Goal: Information Seeking & Learning: Learn about a topic

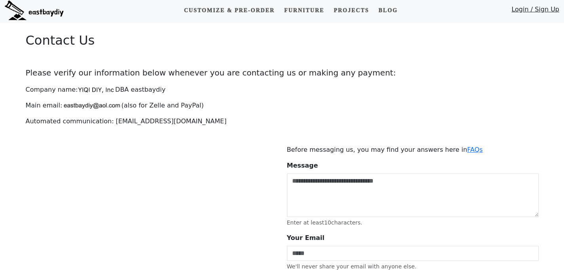
scroll to position [3, 0]
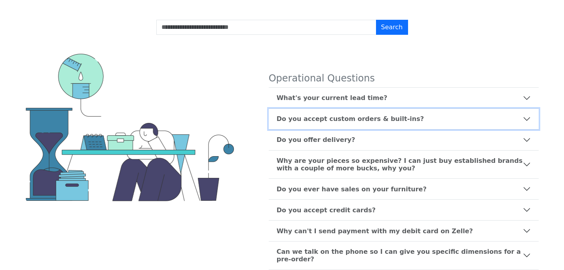
click at [386, 122] on b "Do you accept custom orders & built-ins?" at bounding box center [350, 119] width 147 height 8
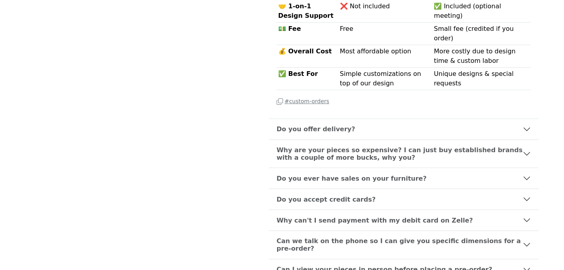
scroll to position [412, 0]
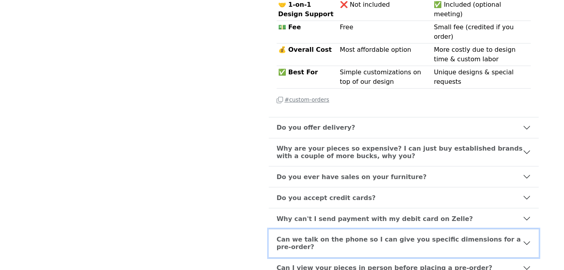
click at [419, 230] on button "Can we talk on the phone so I can give you specific dimensions for a pre-order?" at bounding box center [404, 244] width 270 height 28
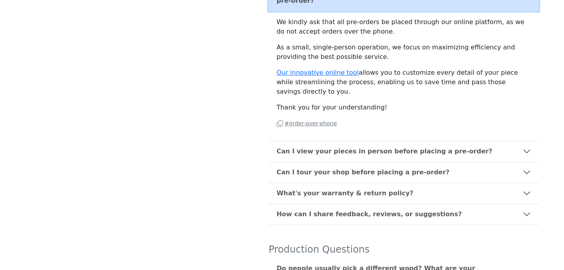
scroll to position [316, 0]
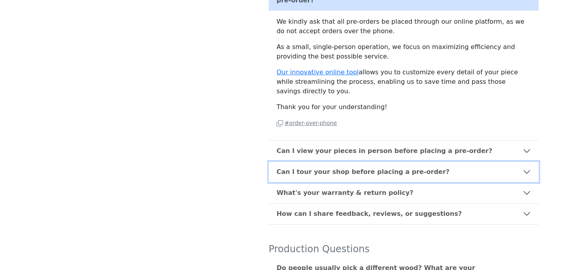
click at [378, 170] on button "Can I tour your shop before placing a pre-order?" at bounding box center [404, 172] width 270 height 21
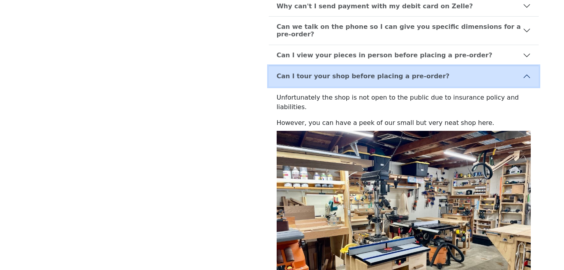
scroll to position [245, 0]
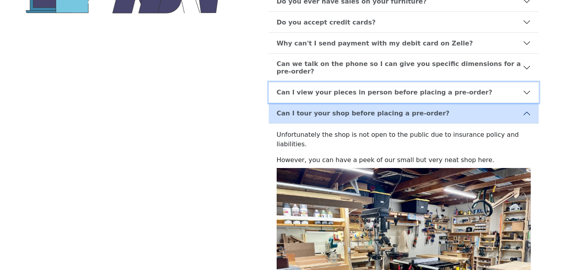
click at [320, 90] on button "Can I view your pieces in person before placing a pre-order?" at bounding box center [404, 92] width 270 height 21
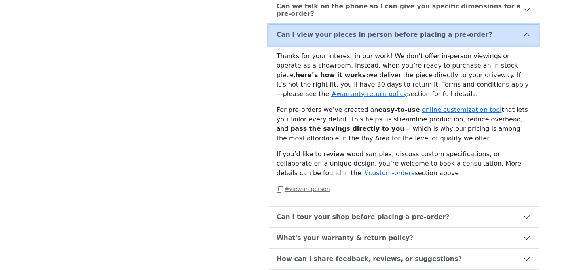
scroll to position [316, 0]
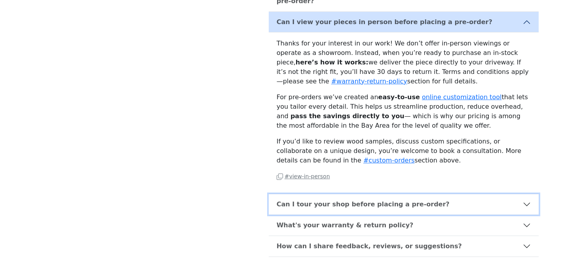
click at [440, 198] on button "Can I tour your shop before placing a pre-order?" at bounding box center [404, 204] width 270 height 21
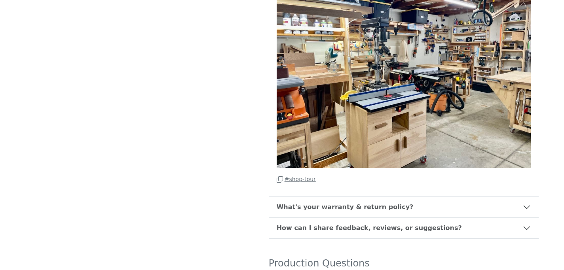
scroll to position [438, 0]
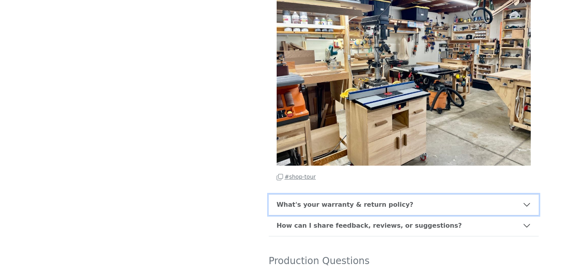
click at [447, 195] on button "What's your warranty & return policy?" at bounding box center [404, 205] width 270 height 21
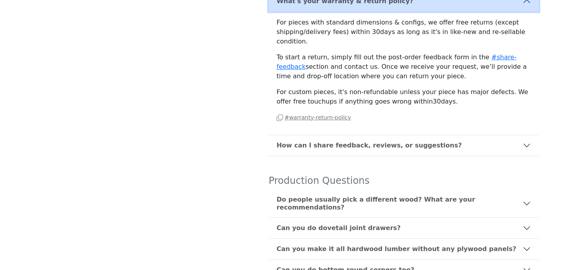
scroll to position [380, 0]
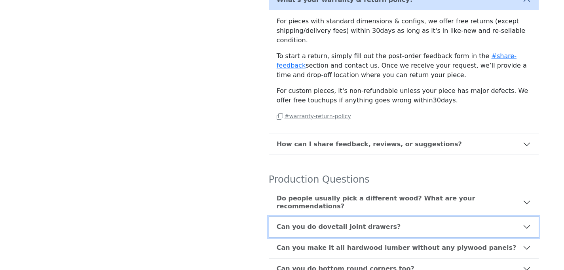
click at [422, 217] on button "Can you do dovetail joint drawers?" at bounding box center [404, 227] width 270 height 21
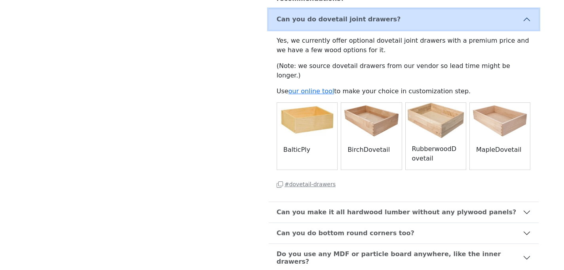
scroll to position [480, 0]
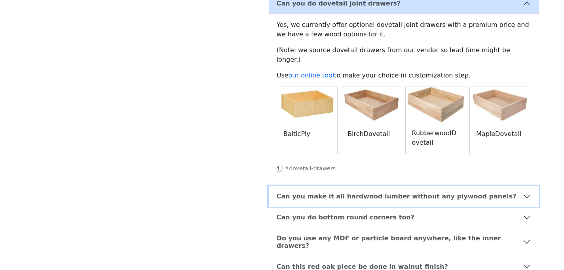
click at [418, 193] on b "Can you make it all hardwood lumber without any plywood panels?" at bounding box center [397, 197] width 240 height 8
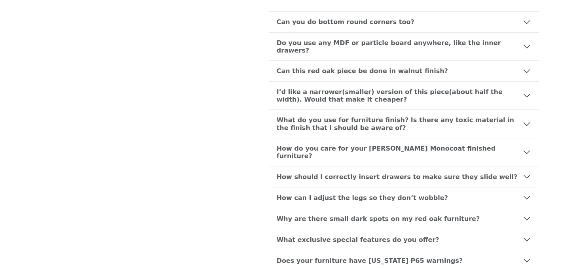
scroll to position [907, 0]
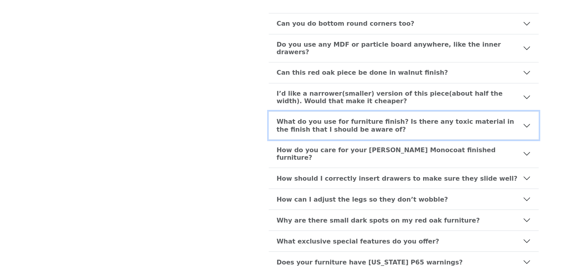
click at [356, 112] on button "What do you use for furniture finish? Is there any toxic material in the finish…" at bounding box center [404, 126] width 270 height 28
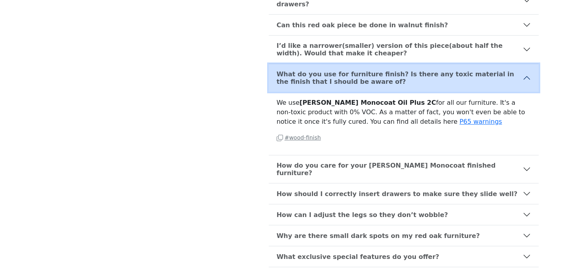
scroll to position [521, 0]
